Goal: Navigation & Orientation: Find specific page/section

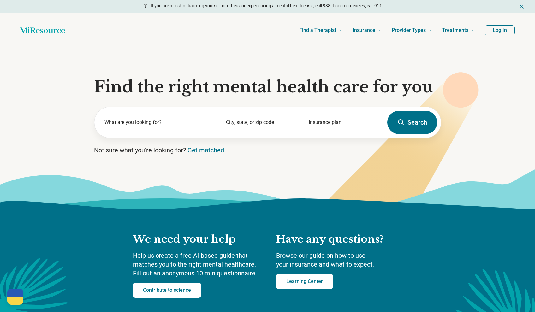
click at [500, 30] on button "Log In" at bounding box center [500, 30] width 30 height 10
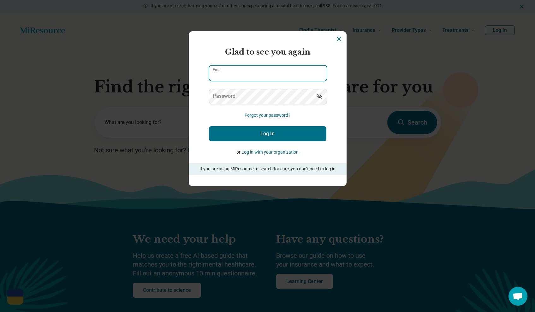
type input "**********"
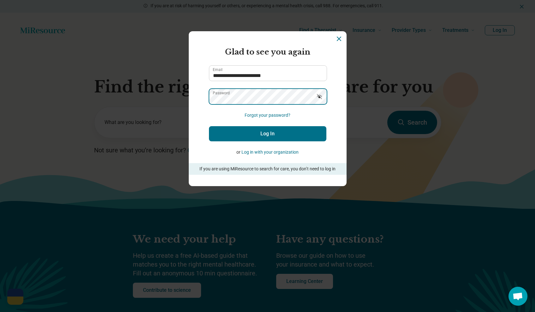
click at [267, 134] on button "Log In" at bounding box center [267, 133] width 117 height 15
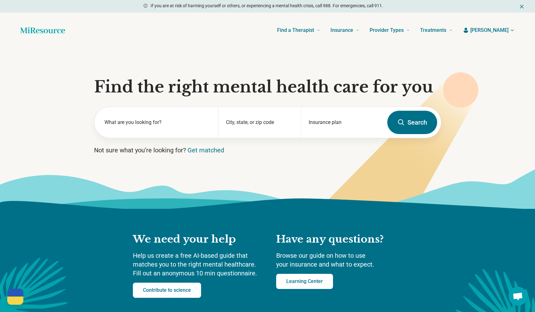
click at [505, 29] on span "[PERSON_NAME]" at bounding box center [489, 31] width 38 height 8
click at [501, 47] on link "My dashboard" at bounding box center [493, 49] width 43 height 16
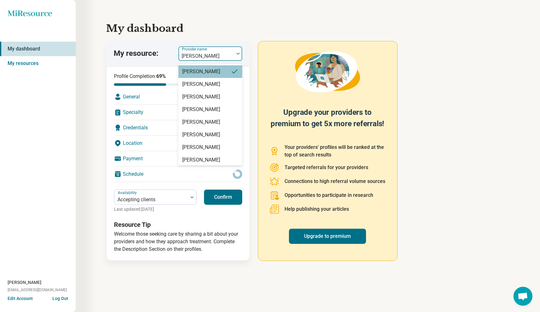
click at [225, 55] on div at bounding box center [206, 56] width 51 height 9
click at [210, 95] on div "Megan K. Ramirez" at bounding box center [201, 97] width 38 height 8
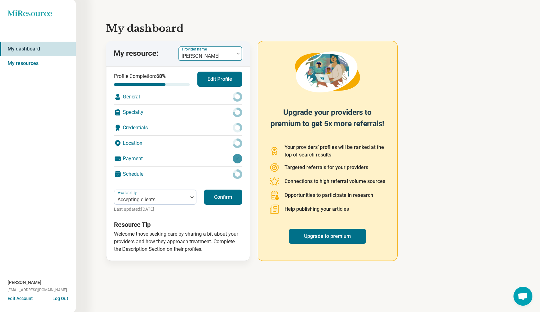
click at [230, 51] on div "Megan K. Ramirez" at bounding box center [206, 54] width 56 height 14
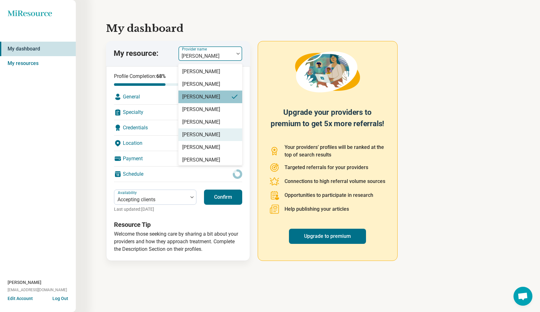
click at [209, 137] on div "Olivia Frichtl" at bounding box center [201, 135] width 38 height 8
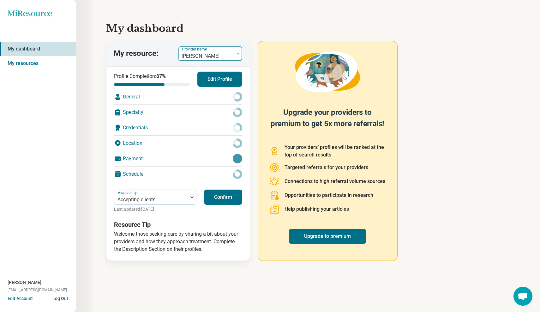
click at [231, 51] on div "Olivia Frichtl" at bounding box center [206, 54] width 56 height 14
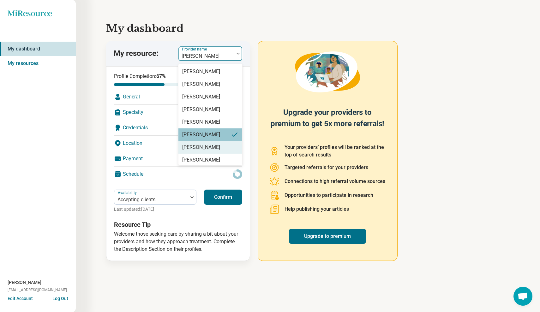
click at [216, 146] on div "Lauren Eberle" at bounding box center [210, 147] width 64 height 13
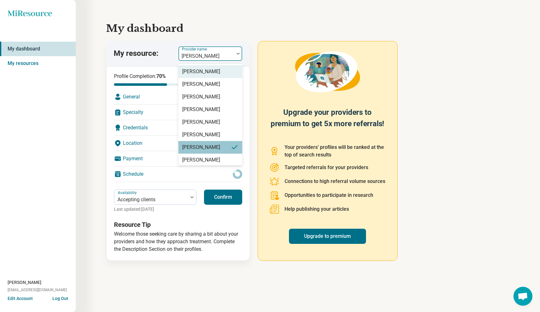
click at [239, 53] on img at bounding box center [238, 54] width 3 height 2
click at [200, 161] on div "Adrianna Powell" at bounding box center [201, 160] width 38 height 8
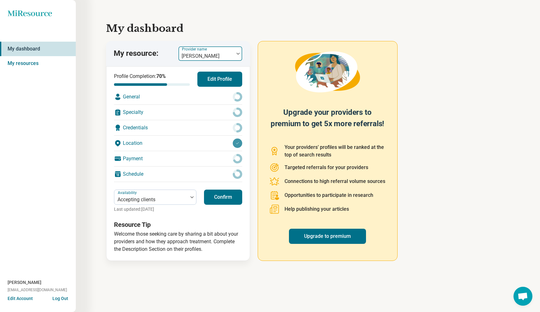
click at [229, 53] on div at bounding box center [206, 56] width 51 height 9
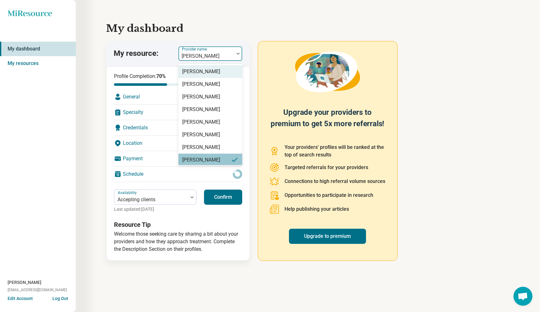
click at [245, 33] on h1 "My dashboard" at bounding box center [308, 28] width 404 height 15
